Goal: Find specific page/section: Find specific page/section

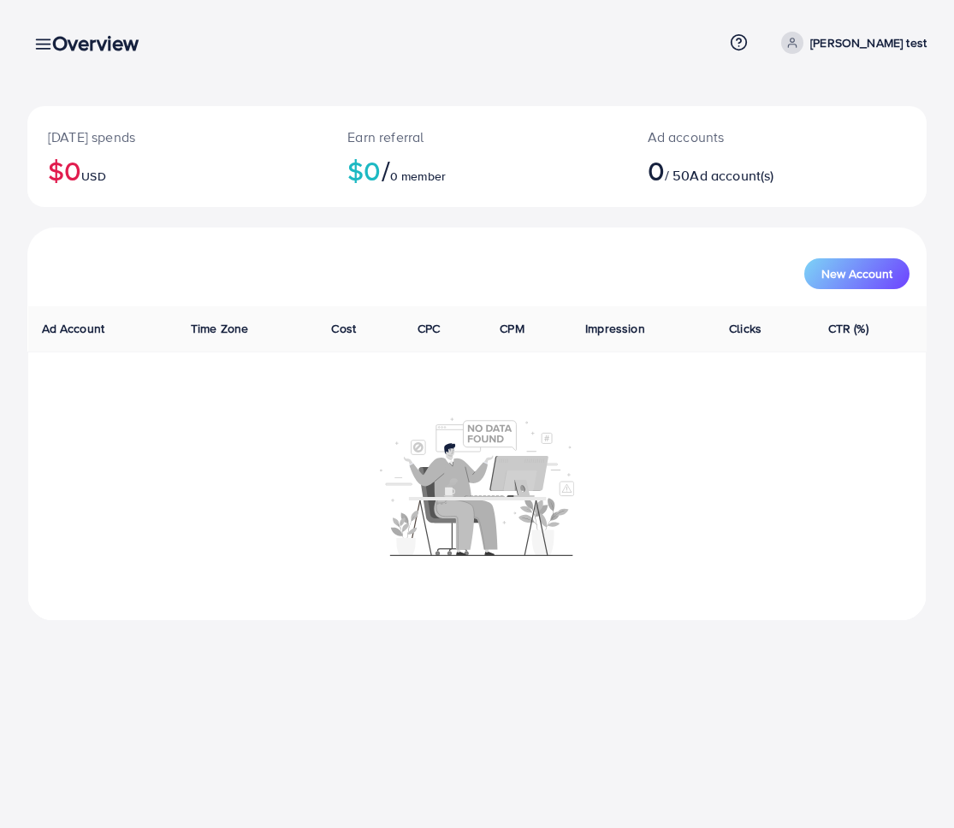
click at [897, 44] on p "thuong test" at bounding box center [868, 43] width 116 height 21
click at [843, 141] on span "Log out" at bounding box center [824, 140] width 46 height 21
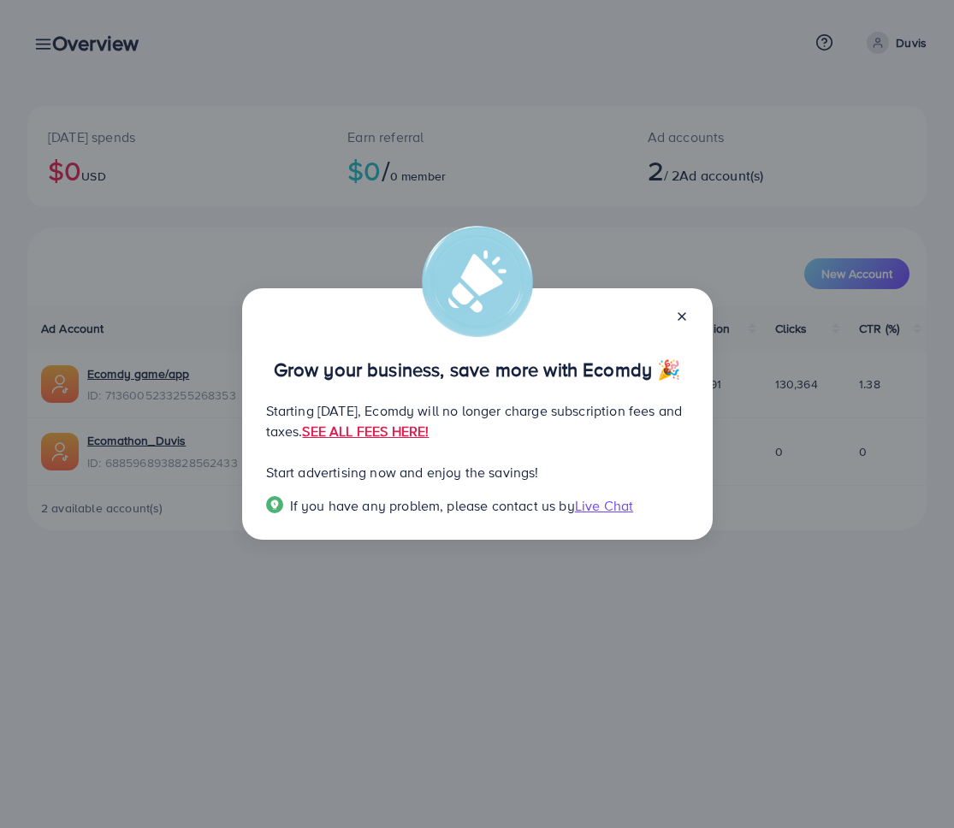
click at [684, 320] on icon at bounding box center [682, 317] width 14 height 14
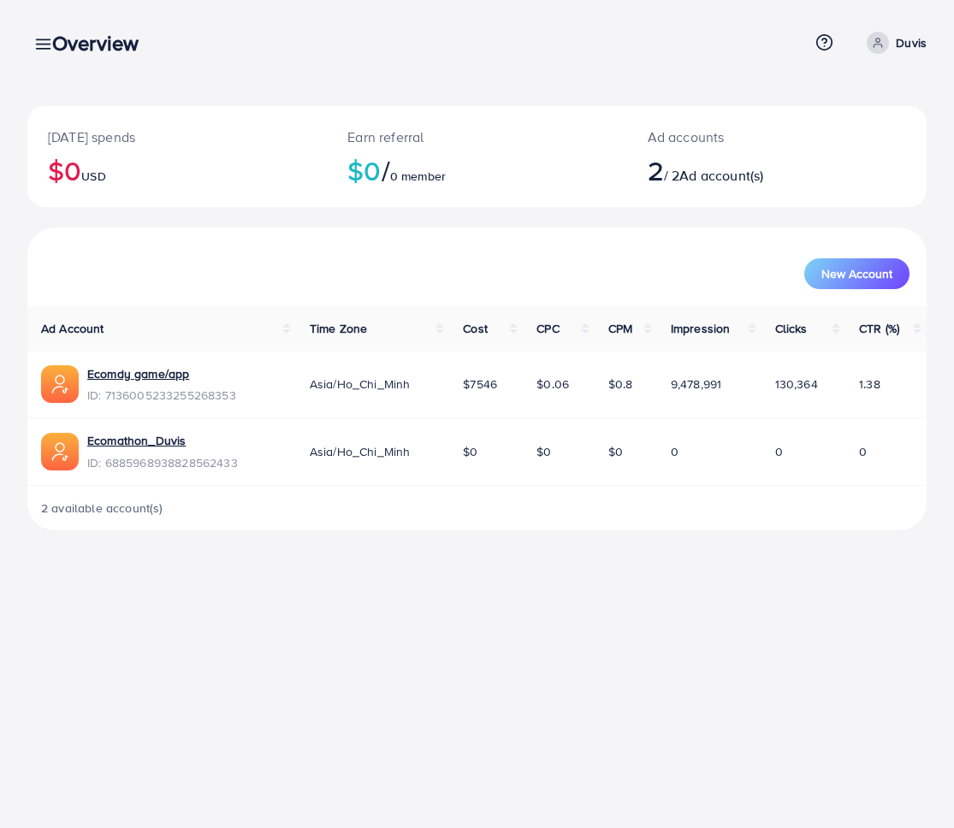
click at [34, 40] on icon at bounding box center [43, 44] width 18 height 18
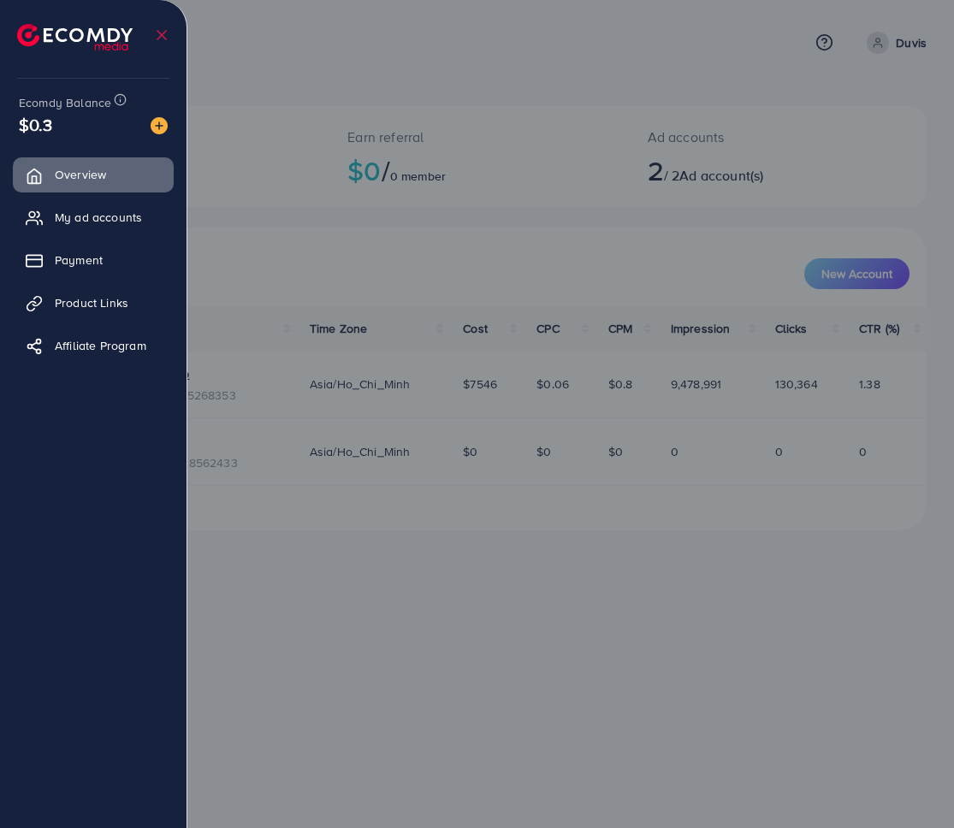
click at [166, 27] on icon at bounding box center [161, 35] width 17 height 17
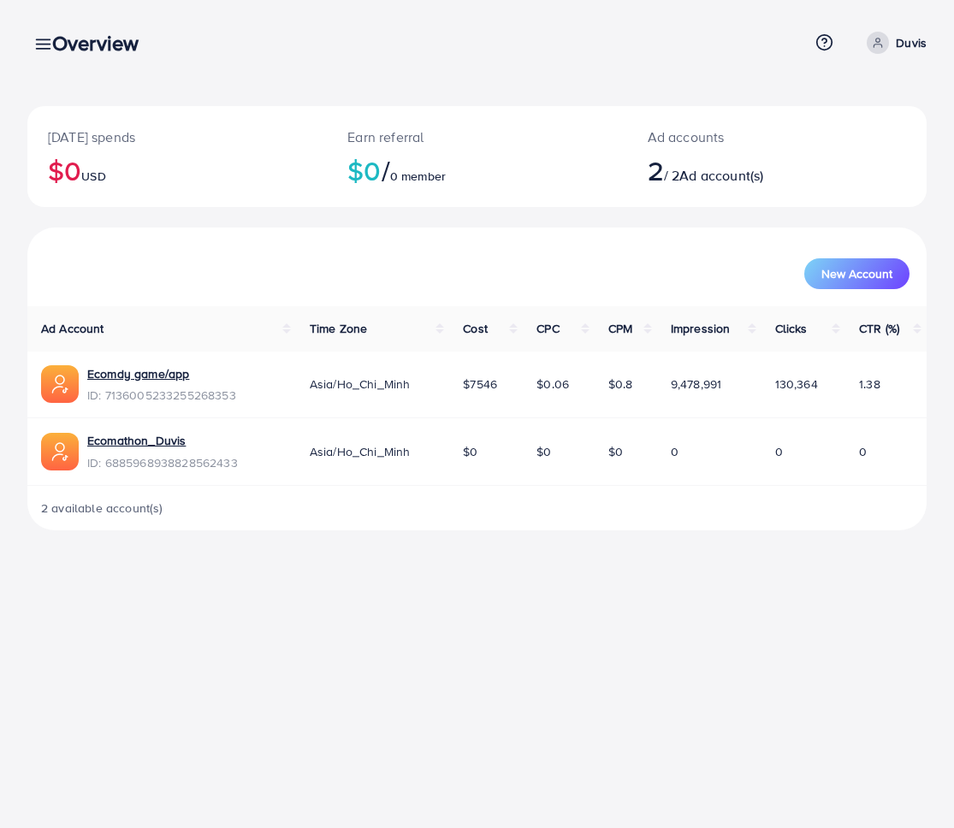
click at [39, 44] on div "Overview" at bounding box center [102, 43] width 127 height 25
click at [36, 43] on icon at bounding box center [43, 44] width 18 height 18
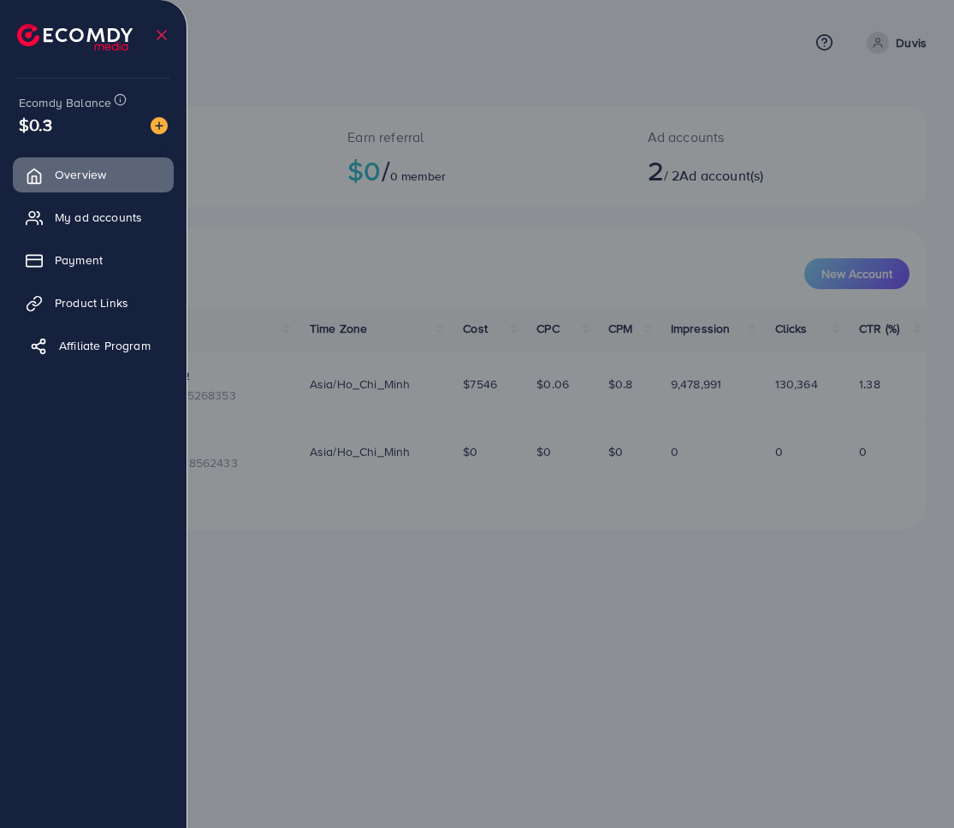
click at [80, 342] on span "Affiliate Program" at bounding box center [105, 345] width 92 height 17
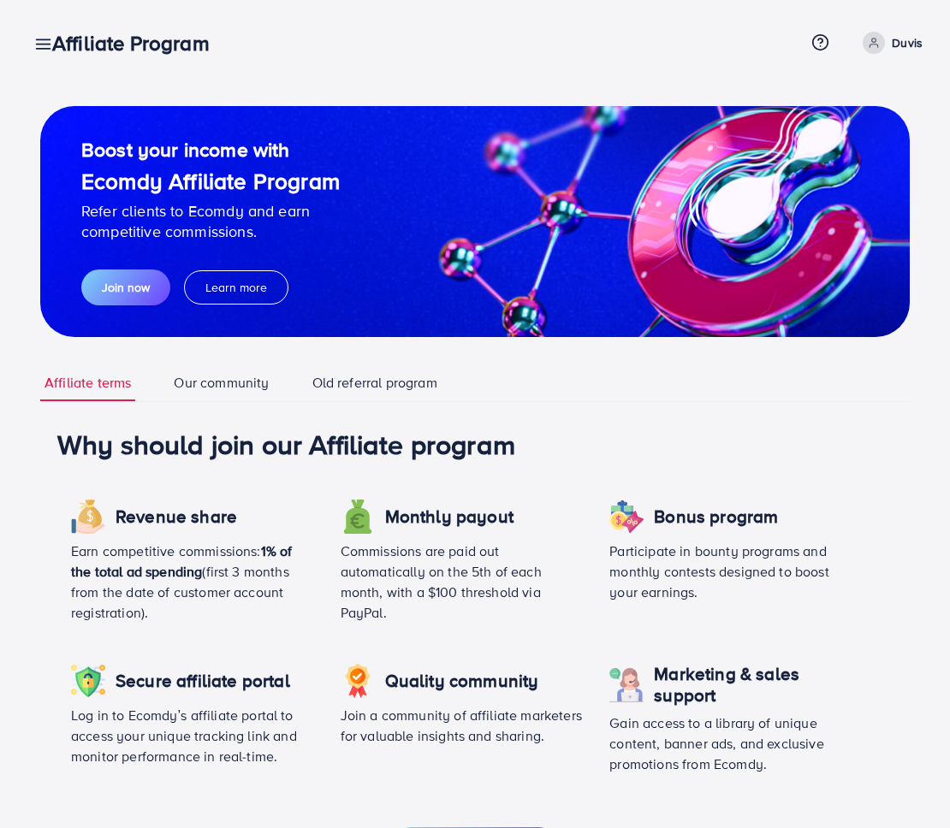
click at [42, 44] on div "Affiliate Program" at bounding box center [138, 43] width 199 height 25
click at [39, 42] on div "Affiliate Program" at bounding box center [138, 43] width 199 height 25
click at [35, 40] on icon at bounding box center [43, 44] width 18 height 18
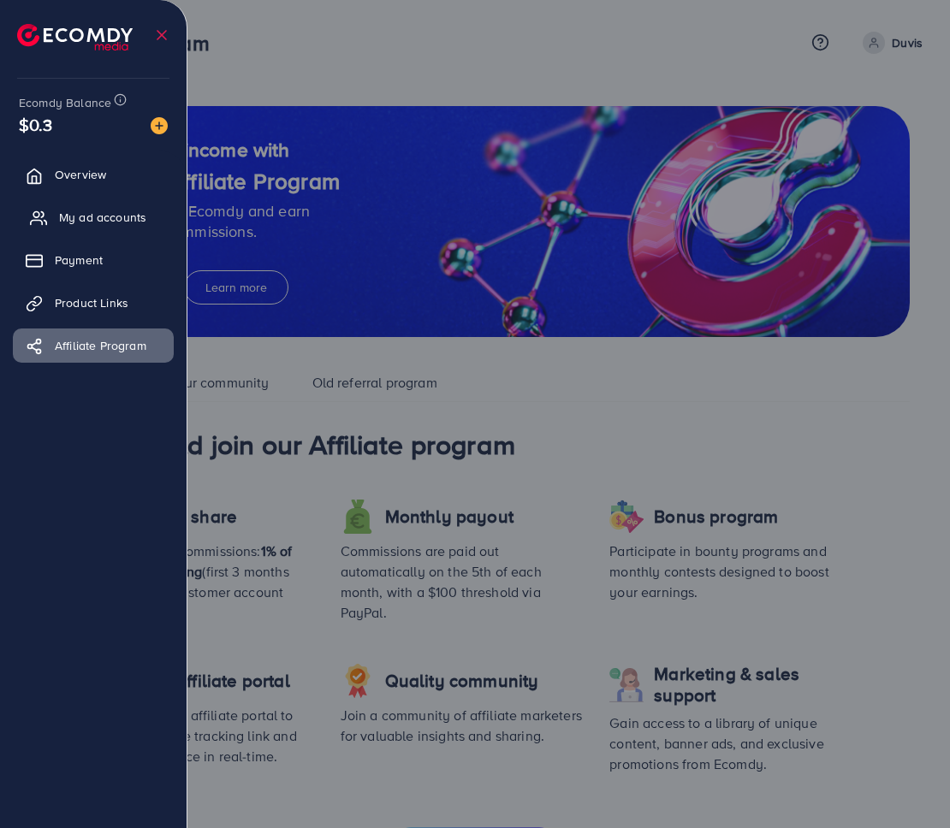
click at [128, 219] on span "My ad accounts" at bounding box center [102, 217] width 87 height 17
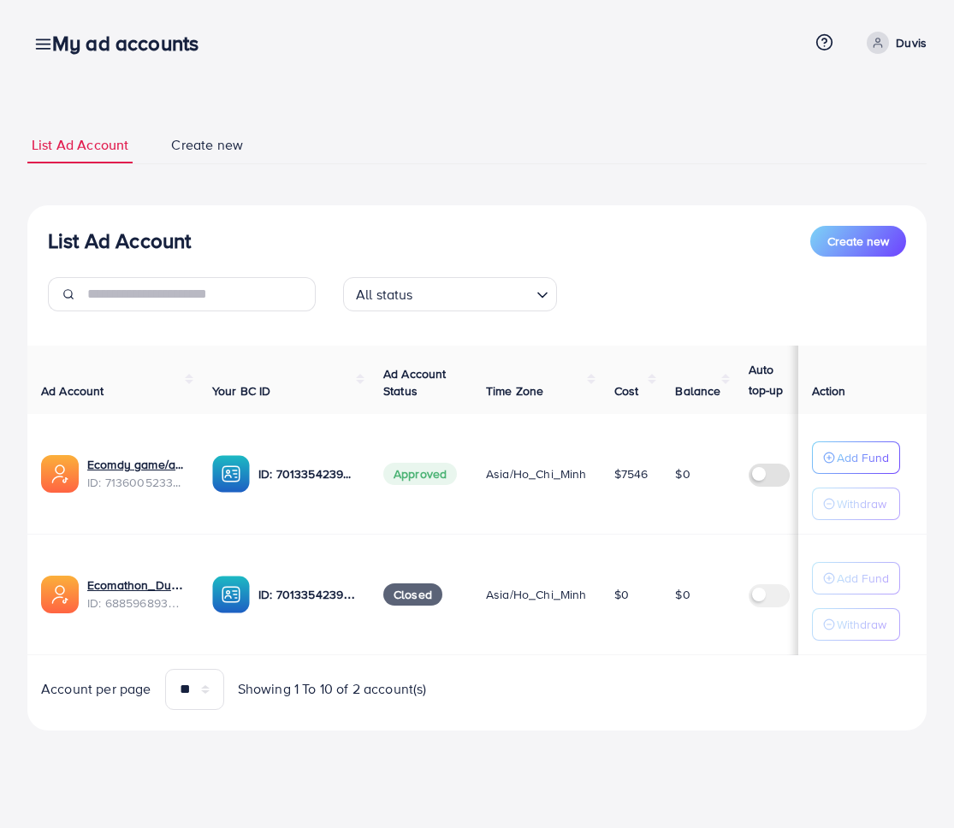
click at [201, 653] on td "ID: 7013354239015518210" at bounding box center [284, 594] width 171 height 121
click at [192, 661] on div "Ad Account Your BC ID Ad Account Status Time Zone Cost Balance Auto top-up Thre…" at bounding box center [476, 528] width 899 height 365
